Goal: Task Accomplishment & Management: Use online tool/utility

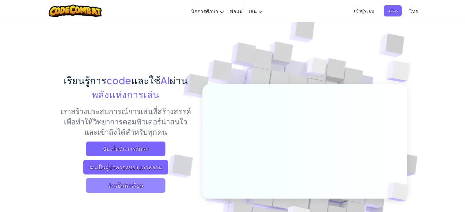
click at [134, 188] on span "ฉันเป็นนักเรียน" at bounding box center [125, 185] width 79 height 15
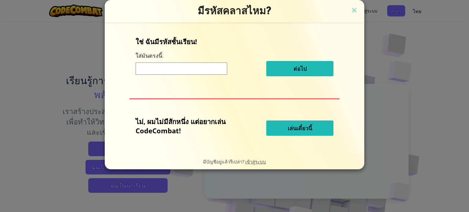
click at [280, 130] on button "เล่นเดี๋ยวนี้" at bounding box center [299, 128] width 67 height 15
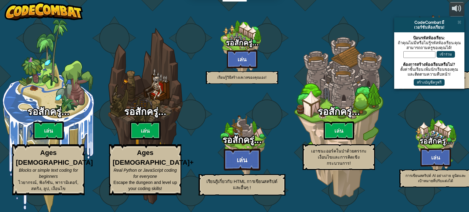
select select "th"
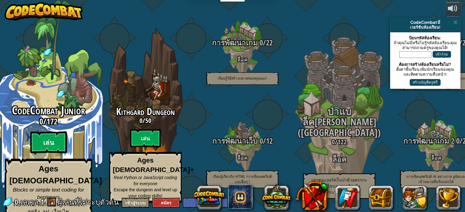
click at [53, 144] on btn "เล่น" at bounding box center [48, 143] width 37 height 22
select select "th"
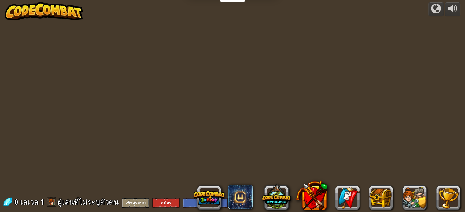
select select "th"
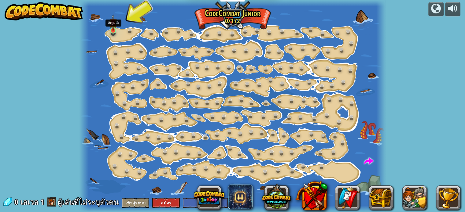
click at [115, 31] on img at bounding box center [112, 22] width 7 height 17
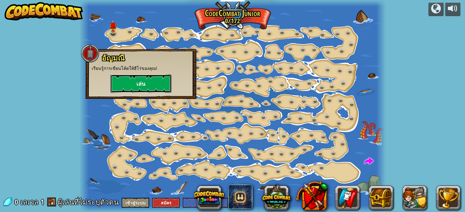
click at [144, 90] on button "เล่น" at bounding box center [140, 84] width 61 height 18
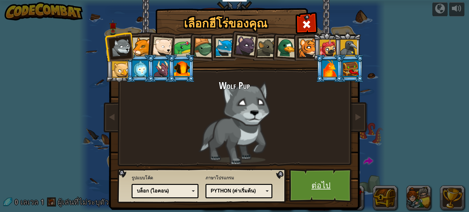
click at [308, 183] on link "ต่อไป" at bounding box center [321, 186] width 64 height 34
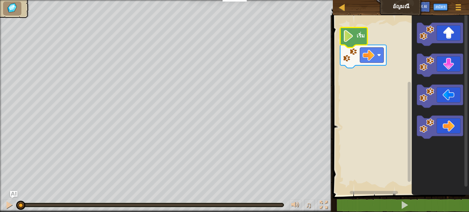
click at [357, 34] on text "เริ่ม" at bounding box center [361, 35] width 8 height 7
select select "th"
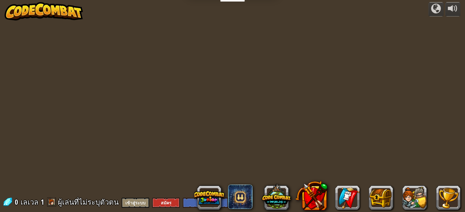
select select "th"
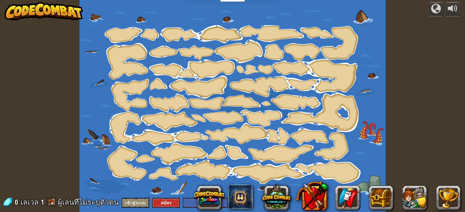
select select "th"
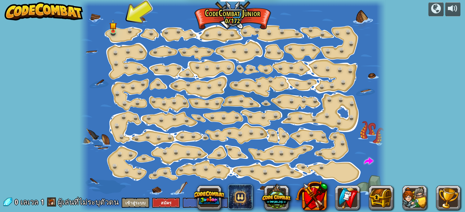
drag, startPoint x: 167, startPoint y: 1, endPoint x: 349, endPoint y: 19, distance: 182.7
click at [349, 19] on div at bounding box center [232, 106] width 306 height 212
click at [111, 29] on img at bounding box center [112, 22] width 7 height 17
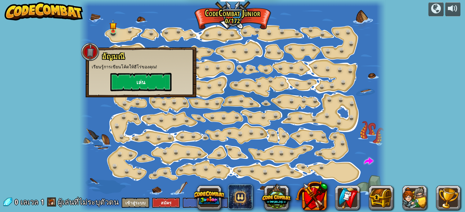
click at [143, 75] on div "[PERSON_NAME] เรียนรู้การเขียนโค้ดให้ฮีโร่ของคุณ! [PERSON_NAME]" at bounding box center [141, 72] width 98 height 39
click at [143, 77] on button "เล่น" at bounding box center [140, 82] width 61 height 18
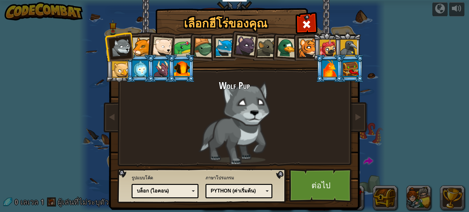
click at [192, 49] on li at bounding box center [202, 46] width 29 height 29
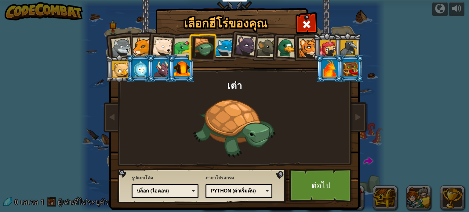
click at [168, 73] on li at bounding box center [181, 69] width 27 height 28
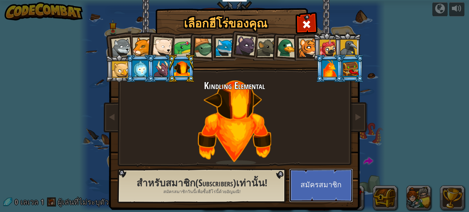
drag, startPoint x: 324, startPoint y: 185, endPoint x: 285, endPoint y: 85, distance: 107.6
click at [288, 10] on div "เลือกฮีโร่ของคุณ 0 Wolf Pup Cougar Polar Bear Cub Frog เต่า Blue Fox ลูกเสือ[PE…" at bounding box center [234, 9] width 251 height 1
click at [285, 46] on div at bounding box center [287, 48] width 20 height 20
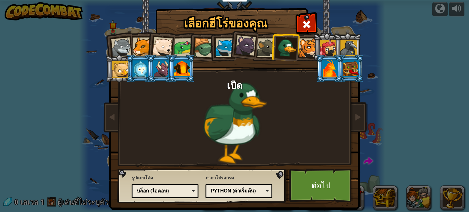
click at [230, 46] on li at bounding box center [244, 44] width 30 height 31
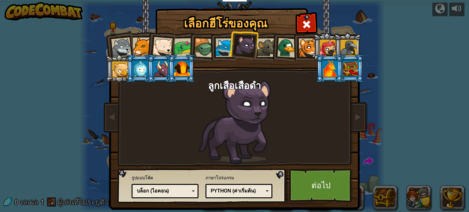
click at [180, 46] on div at bounding box center [183, 47] width 19 height 19
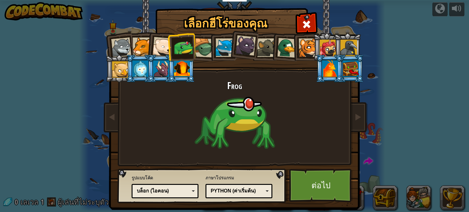
click at [235, 42] on li at bounding box center [244, 44] width 30 height 31
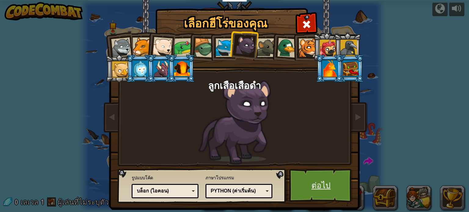
click at [325, 176] on link "ต่อไป" at bounding box center [321, 186] width 64 height 34
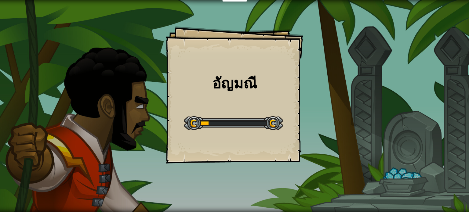
click at [213, 99] on div "[PERSON_NAME] Goals Start Level เกิดข้อผิดพลาดในการโหลดจากเซิร์ฟเวอร์ [PERSON_N…" at bounding box center [234, 94] width 137 height 137
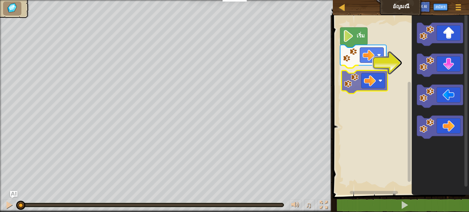
click at [359, 75] on div "เริ่ม" at bounding box center [400, 103] width 138 height 183
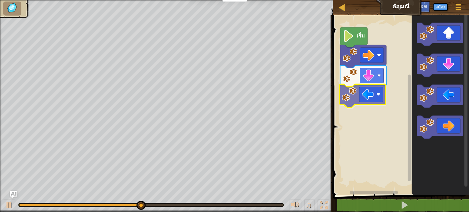
click at [354, 92] on div "เริ่ม" at bounding box center [400, 103] width 138 height 183
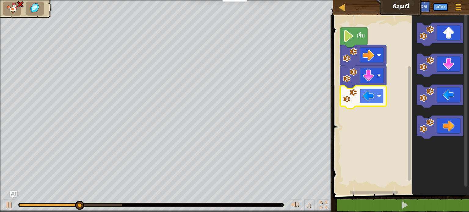
click at [375, 98] on g "พื้นที่ทำงาน Blockly" at bounding box center [372, 96] width 24 height 15
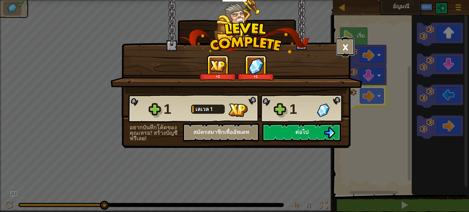
click at [346, 43] on button "×" at bounding box center [345, 47] width 19 height 18
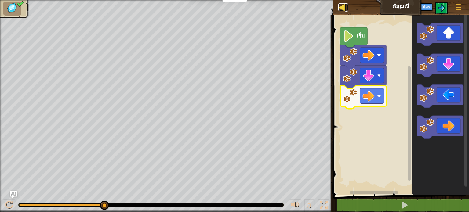
click at [346, 8] on div at bounding box center [343, 7] width 8 height 8
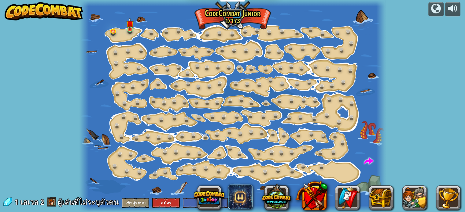
select select "th"
click at [131, 29] on link at bounding box center [131, 29] width 12 height 12
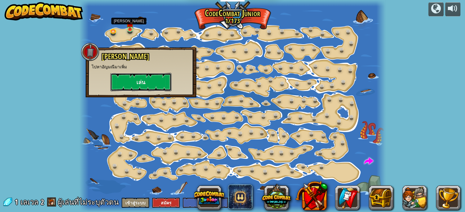
click at [136, 80] on button "เล่น" at bounding box center [140, 82] width 61 height 18
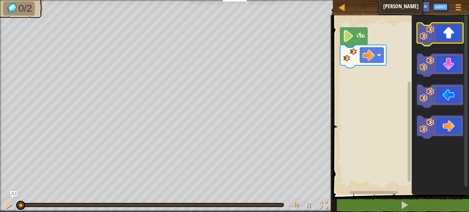
click at [439, 39] on icon "พื้นที่ทำงาน Blockly" at bounding box center [440, 34] width 46 height 23
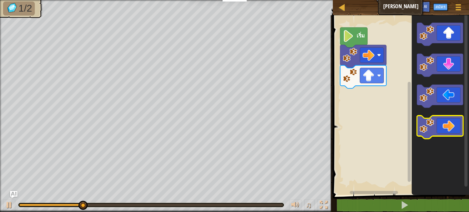
click at [445, 126] on icon "พื้นที่ทำงาน Blockly" at bounding box center [440, 127] width 46 height 23
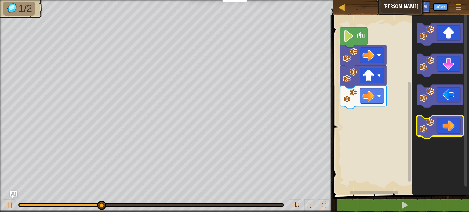
click at [444, 127] on icon "พื้นที่ทำงาน Blockly" at bounding box center [440, 127] width 46 height 23
